Goal: Navigation & Orientation: Find specific page/section

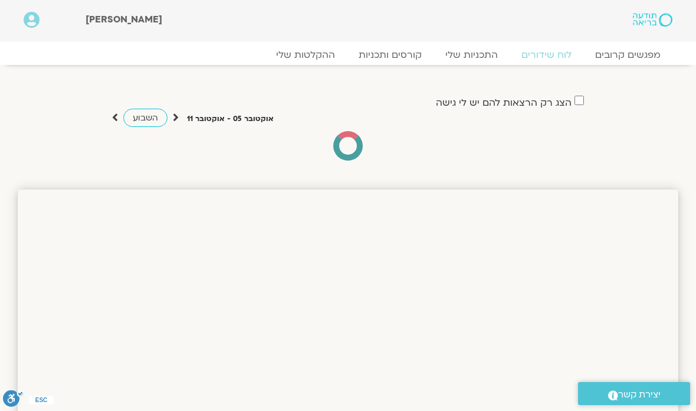
scroll to position [1000, 0]
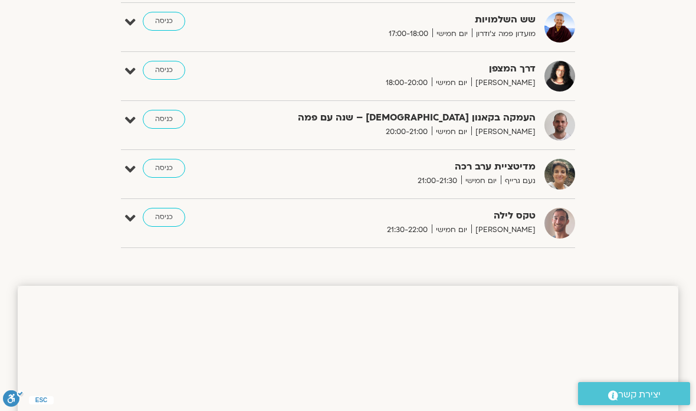
click at [170, 66] on link "כניסה" at bounding box center [164, 70] width 42 height 19
click at [166, 66] on link "כניסה" at bounding box center [164, 70] width 42 height 19
click at [172, 77] on link "כניסה" at bounding box center [164, 70] width 42 height 19
click at [169, 73] on link "כניסה" at bounding box center [164, 70] width 42 height 19
click at [165, 64] on link "כניסה" at bounding box center [164, 70] width 42 height 19
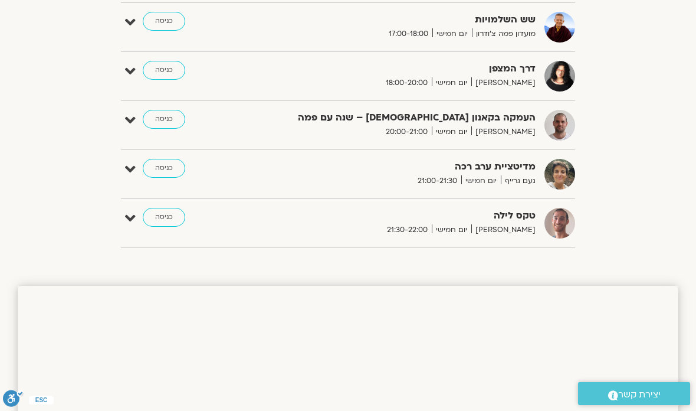
click at [162, 68] on link "כניסה" at bounding box center [164, 70] width 42 height 19
click at [171, 66] on link "כניסה" at bounding box center [164, 70] width 42 height 19
click at [168, 80] on link "כניסה" at bounding box center [164, 70] width 42 height 19
click at [154, 80] on link "כניסה" at bounding box center [164, 70] width 42 height 19
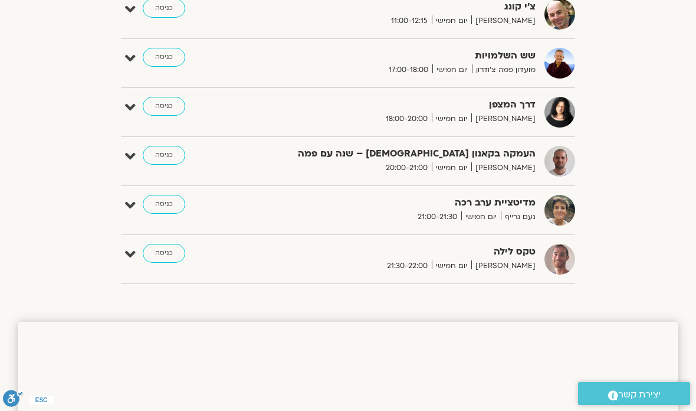
click at [134, 104] on icon at bounding box center [130, 107] width 11 height 17
click at [159, 105] on link "כניסה" at bounding box center [164, 106] width 42 height 19
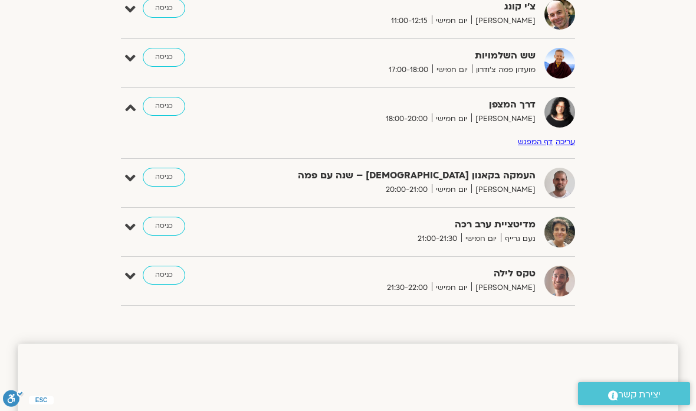
click at [165, 103] on link "כניסה" at bounding box center [164, 106] width 42 height 19
click at [161, 108] on link "כניסה" at bounding box center [164, 106] width 42 height 19
click at [171, 109] on link "כניסה" at bounding box center [164, 106] width 42 height 19
click at [129, 122] on link at bounding box center [130, 109] width 11 height 25
click at [135, 116] on icon at bounding box center [130, 107] width 11 height 17
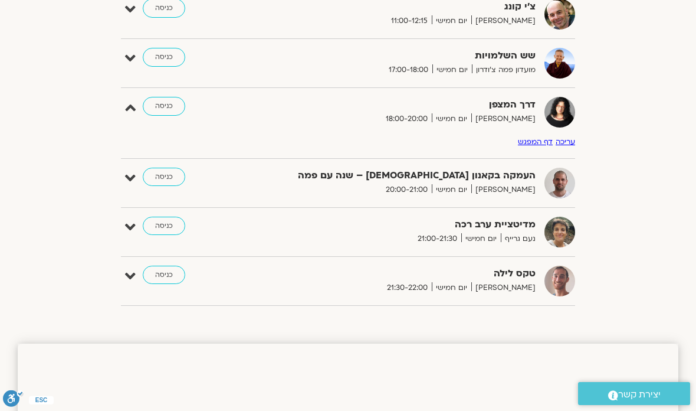
scroll to position [885, 0]
